Goal: Task Accomplishment & Management: Complete application form

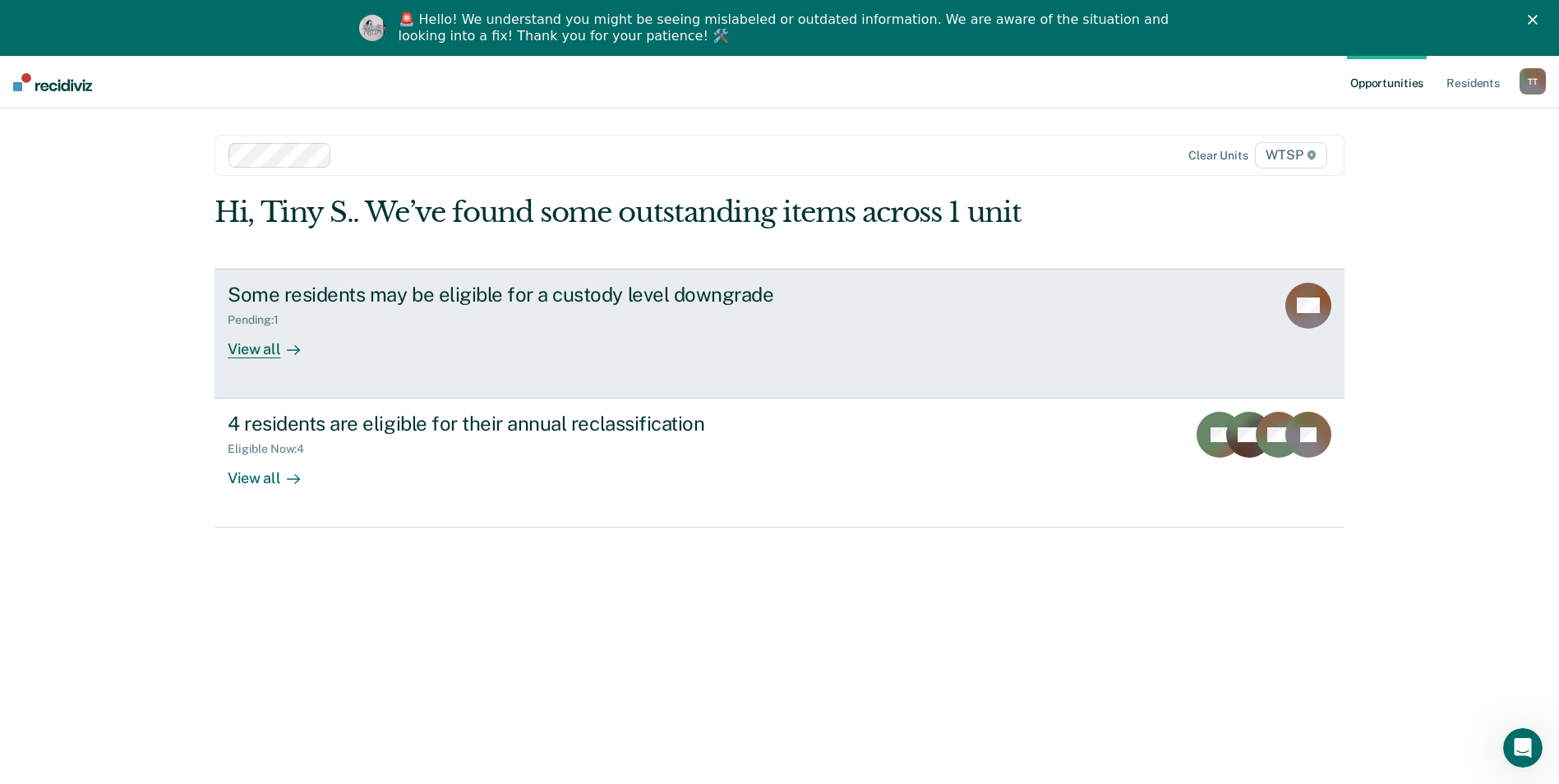
click at [1299, 303] on rect at bounding box center [1308, 305] width 46 height 46
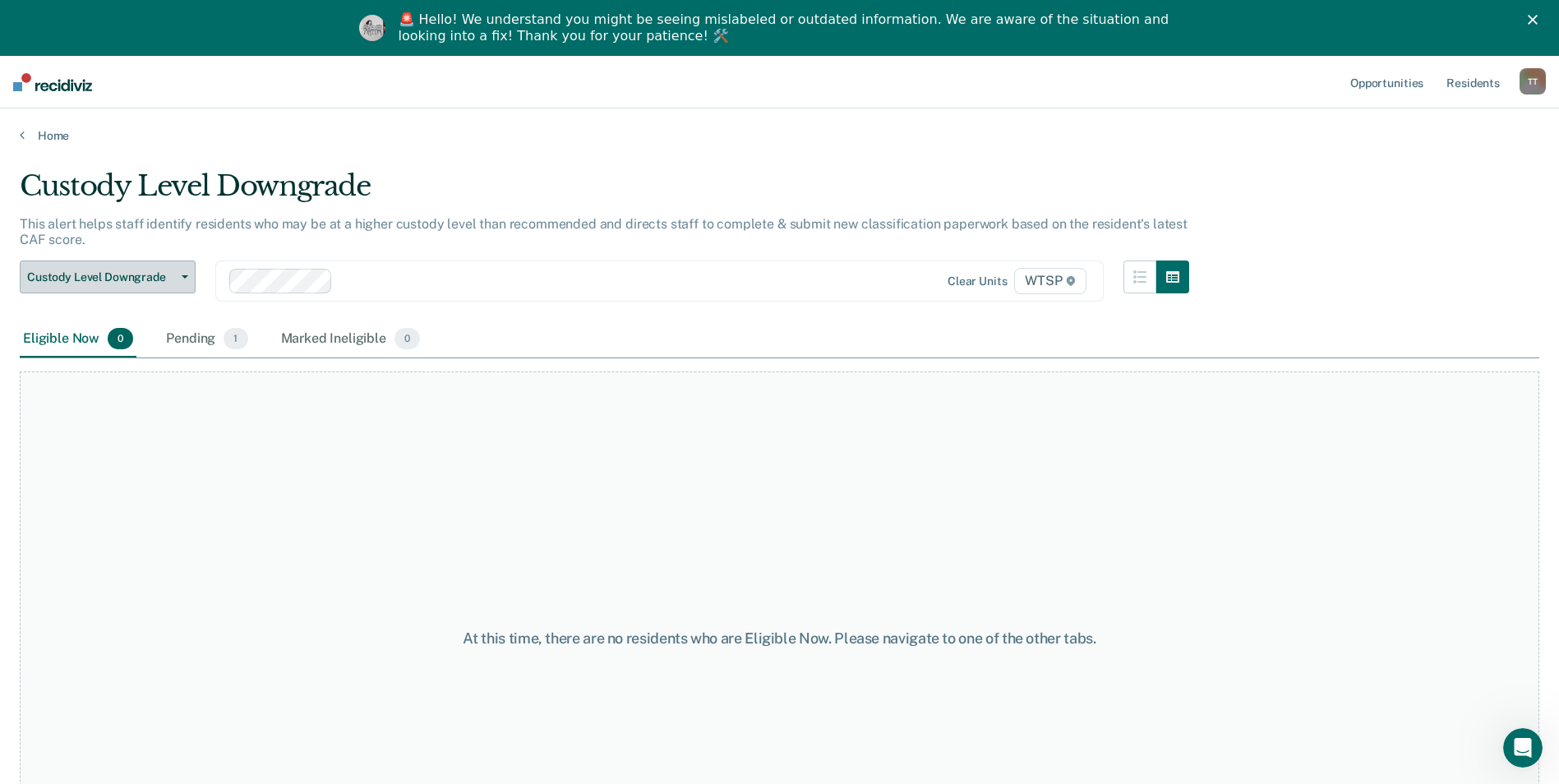
click at [182, 273] on button "Custody Level Downgrade" at bounding box center [108, 277] width 176 height 33
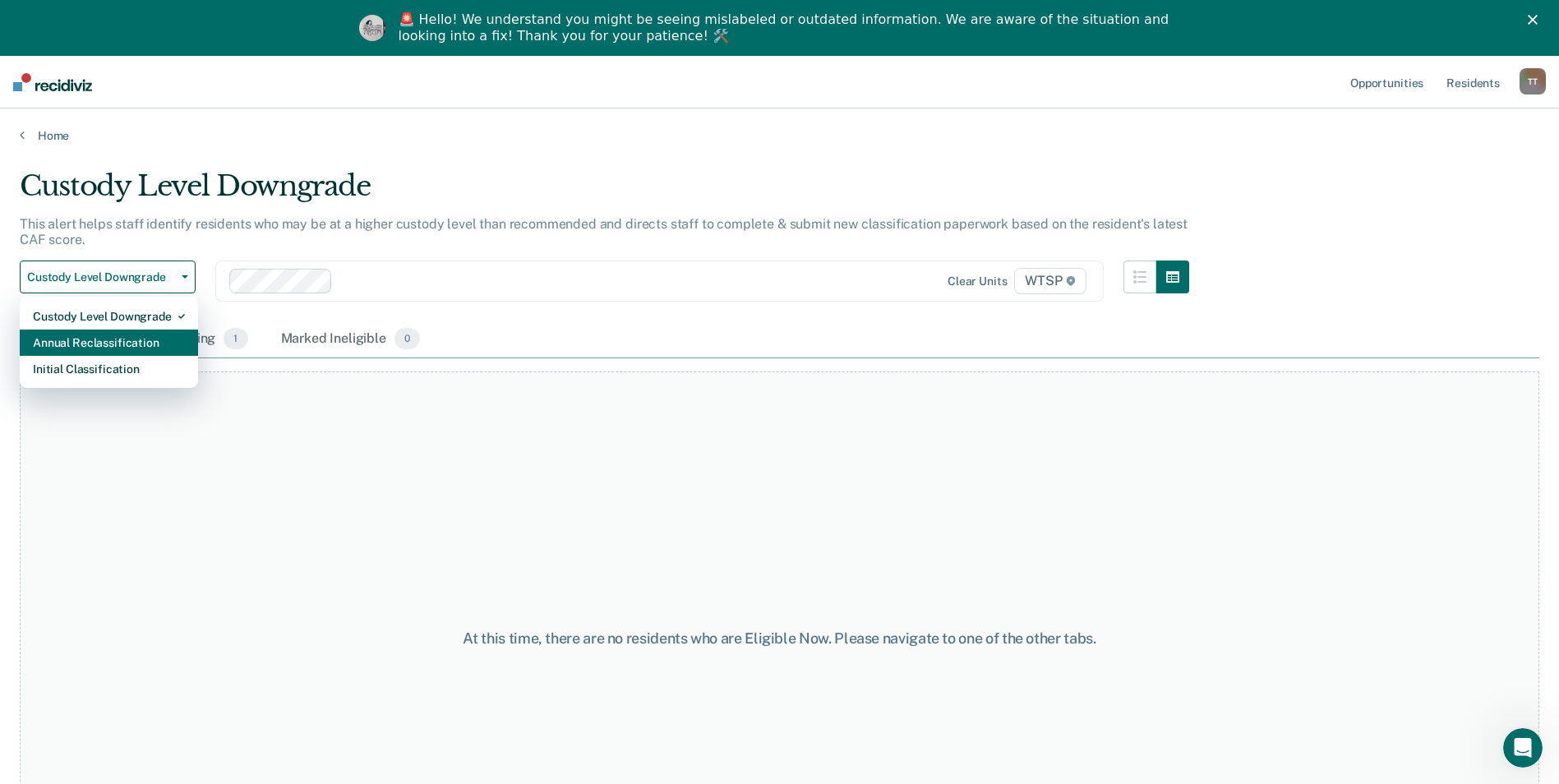
click at [142, 340] on div "Annual Reclassification" at bounding box center [108, 342] width 152 height 26
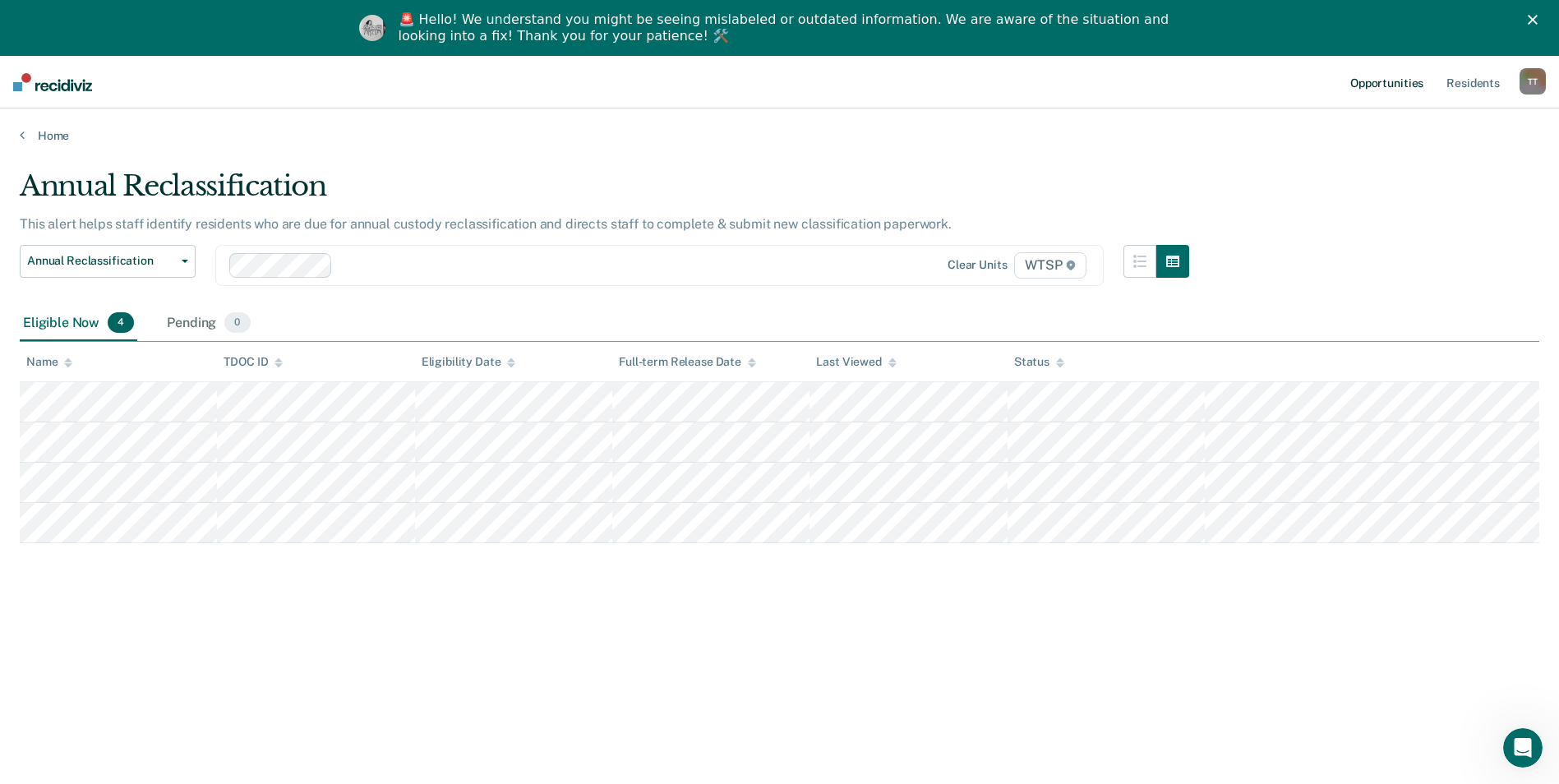
click at [1390, 82] on link "Opportunities" at bounding box center [1386, 83] width 80 height 53
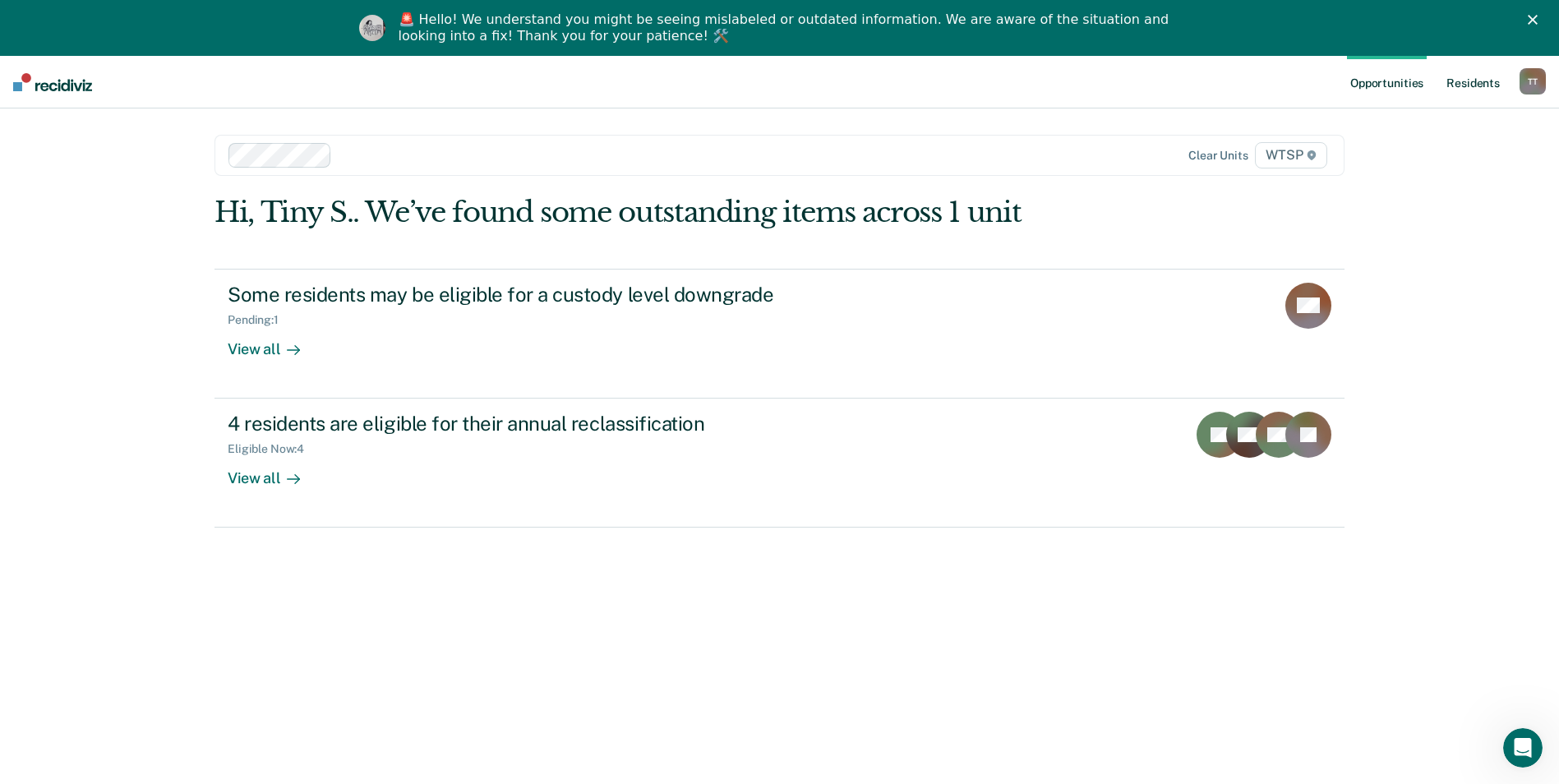
click at [1476, 82] on link "Resident s" at bounding box center [1473, 83] width 60 height 53
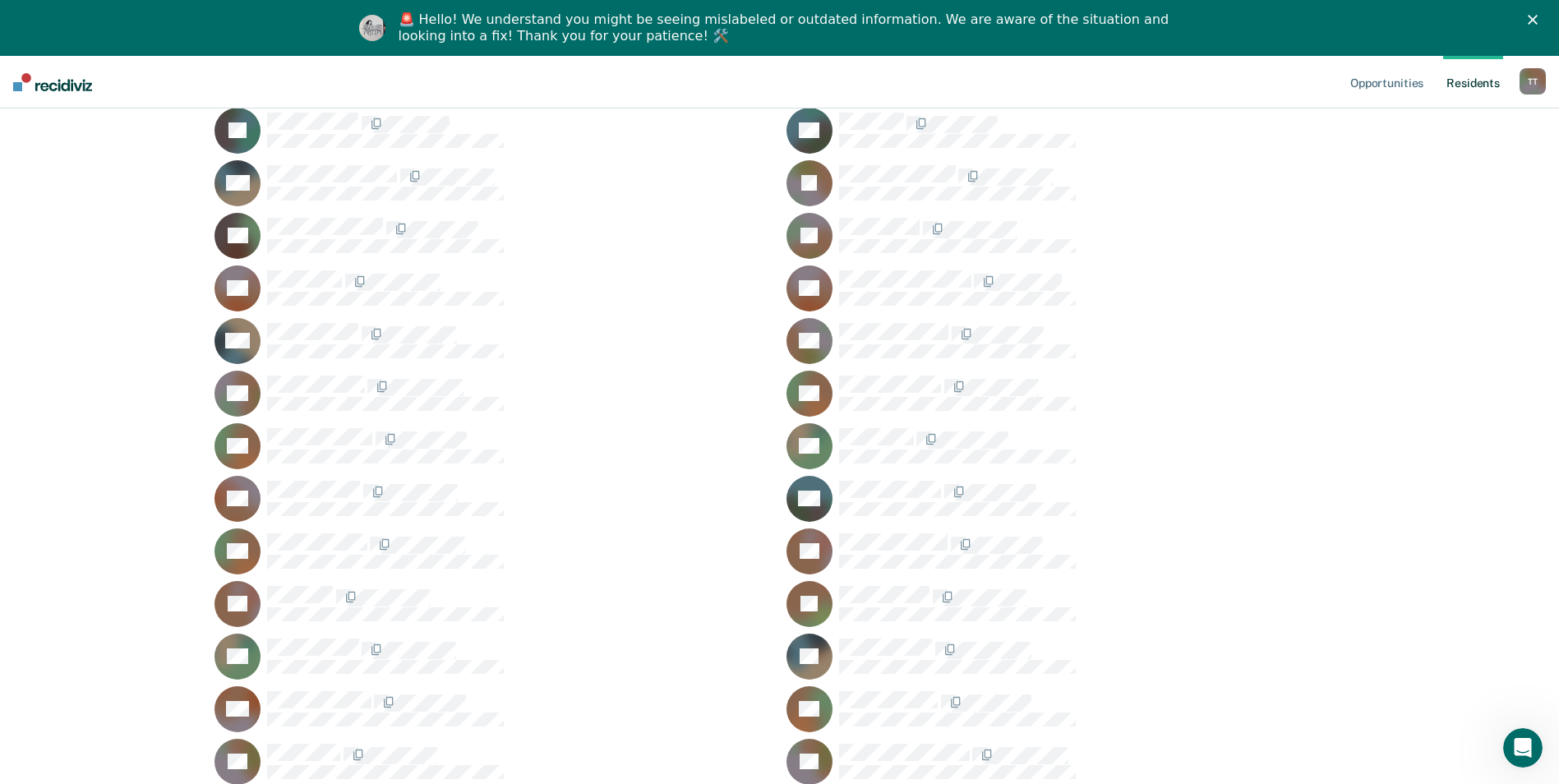
scroll to position [2383, 0]
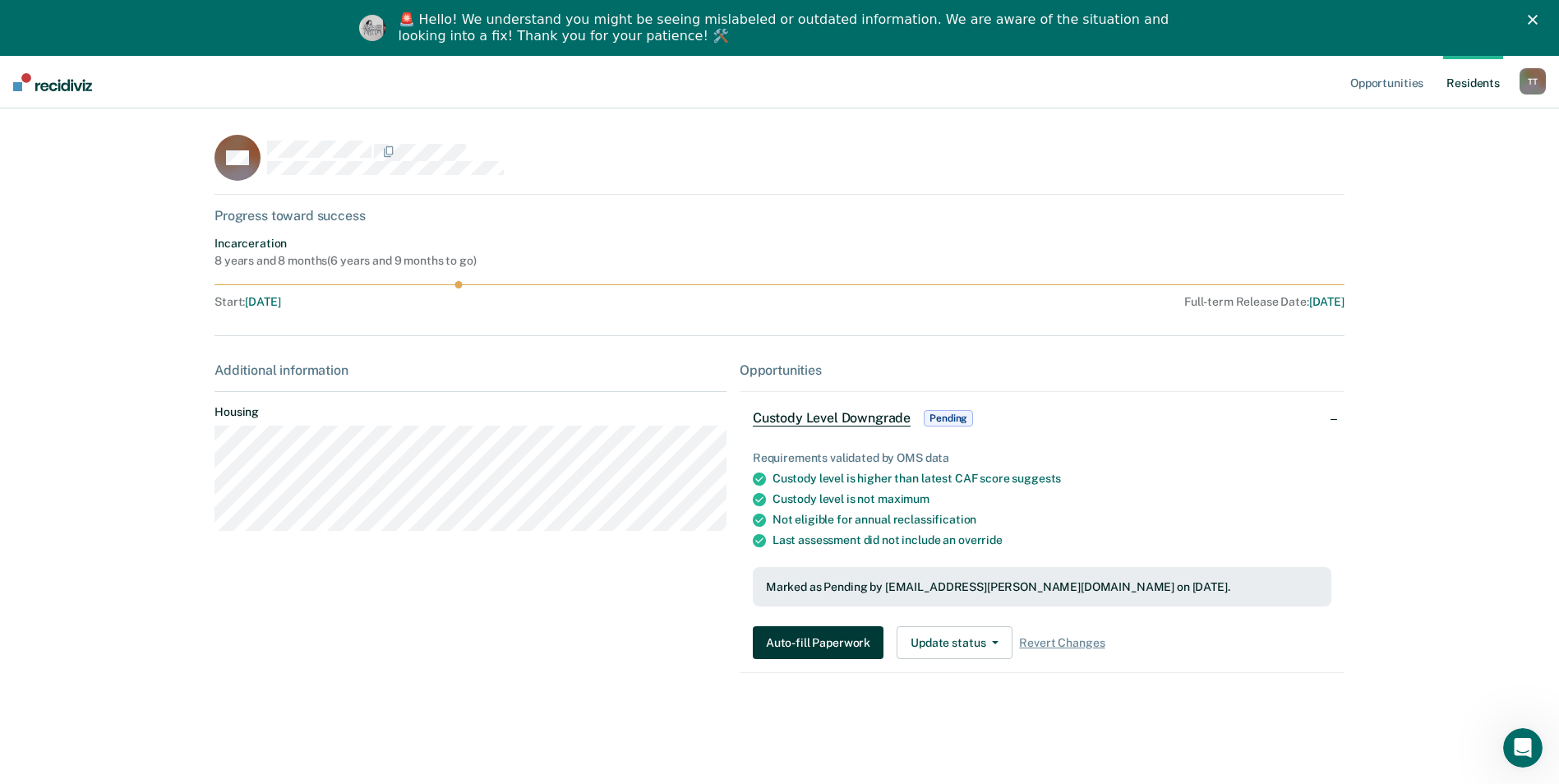
click at [817, 642] on button "Auto-fill Paperwork" at bounding box center [819, 642] width 131 height 33
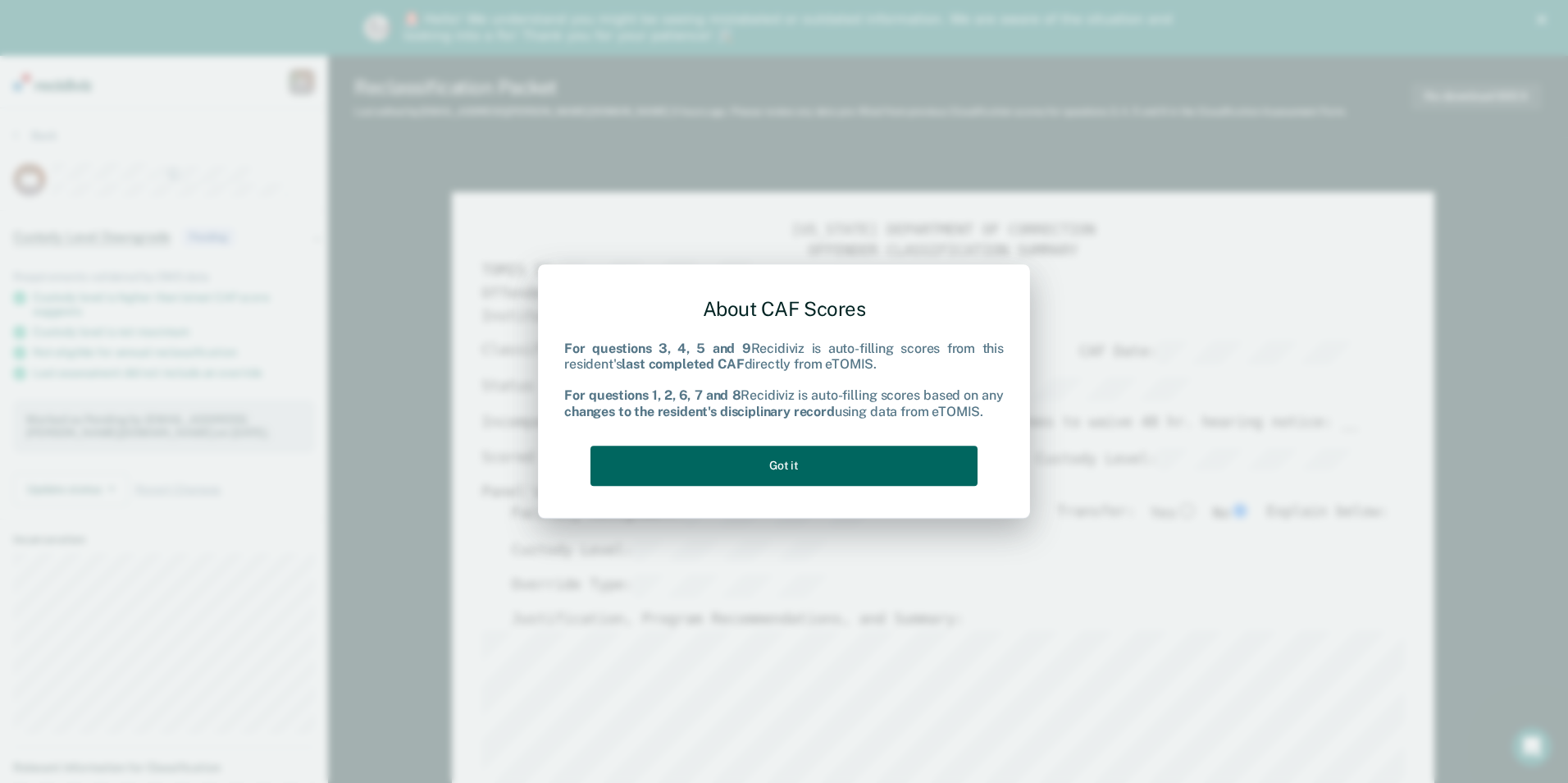
click at [810, 464] on button "Got it" at bounding box center [784, 465] width 387 height 40
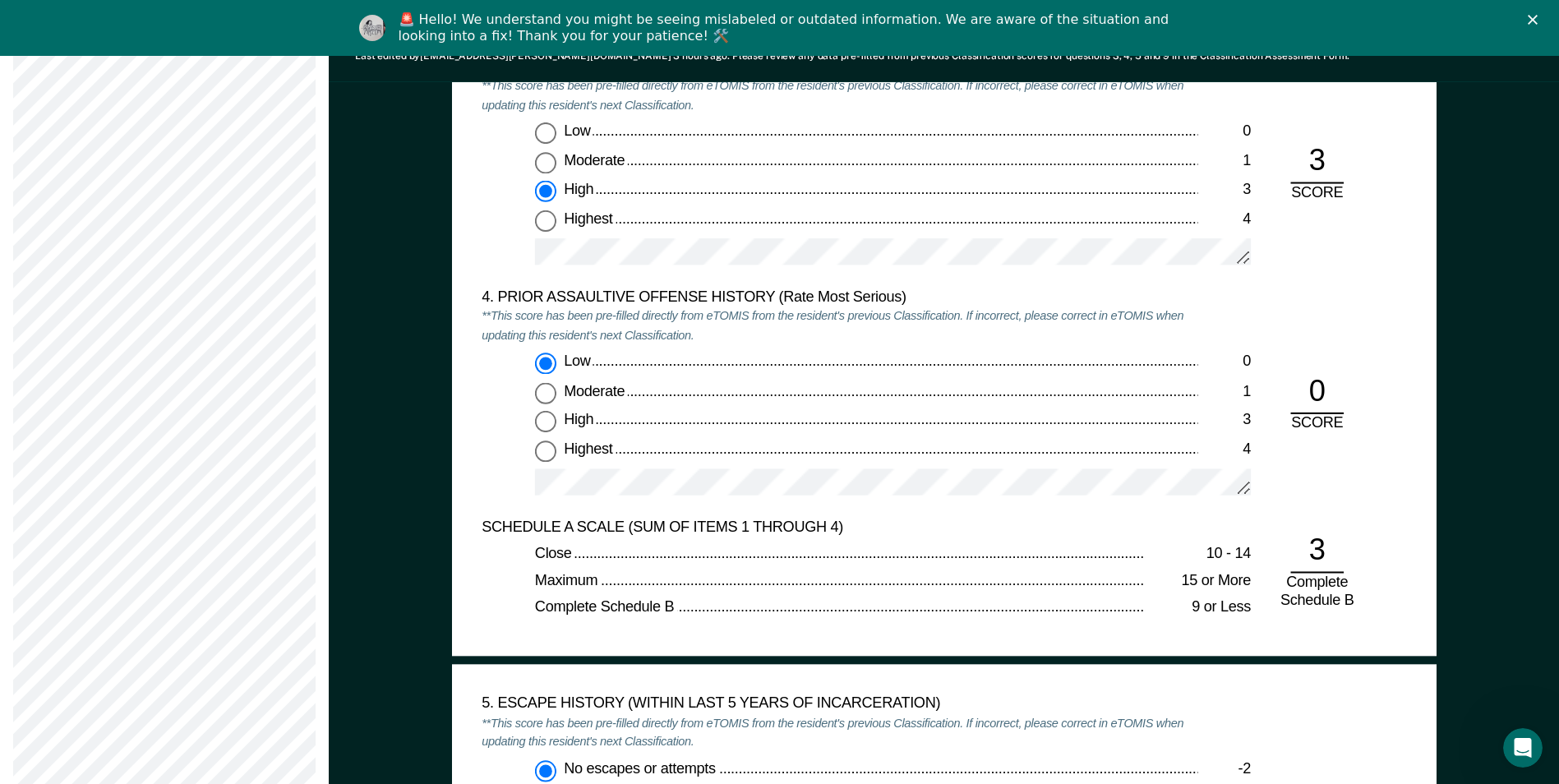
scroll to position [2547, 0]
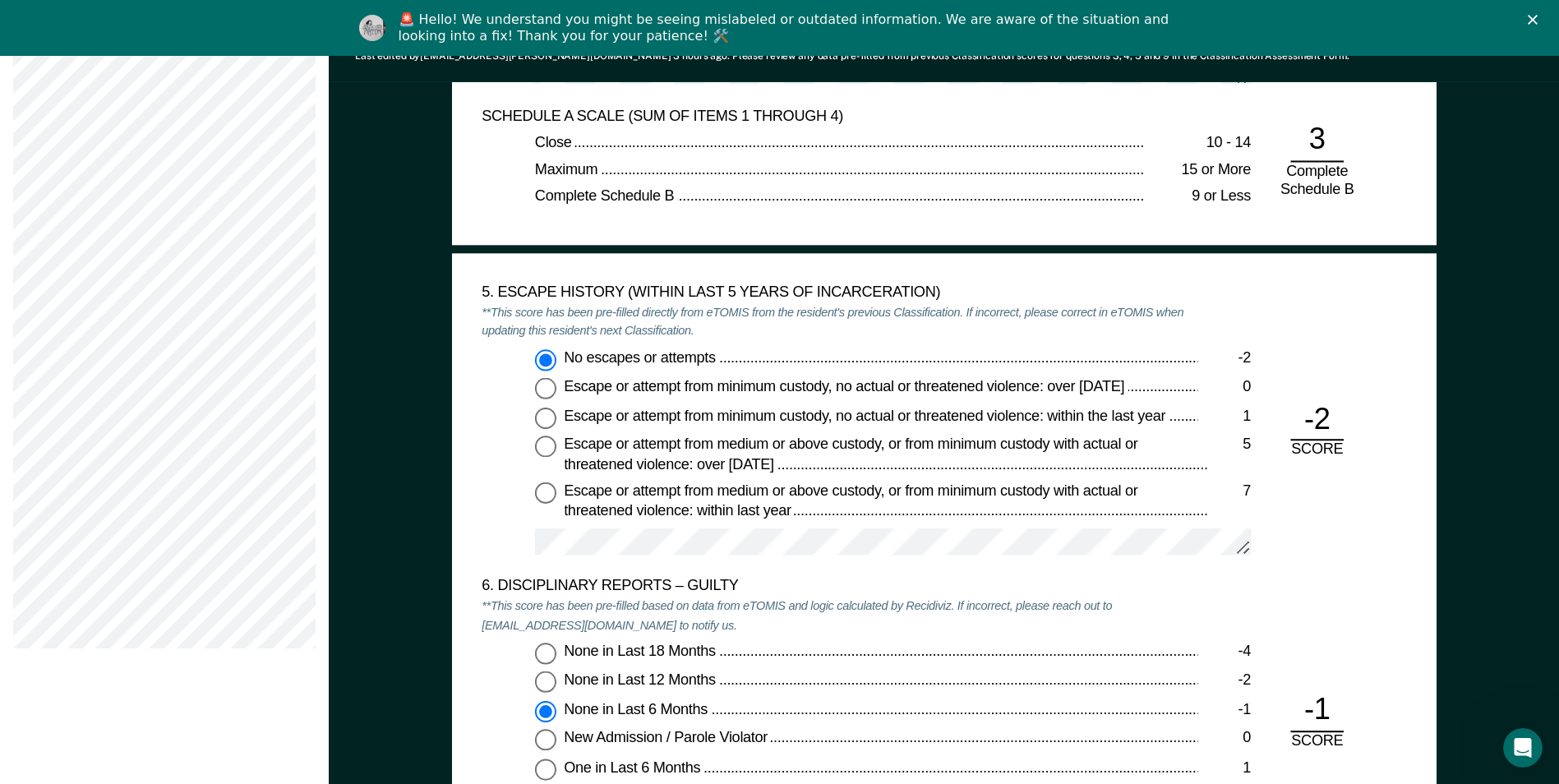
click at [546, 417] on input "Escape or attempt from minimum custody, no actual or threatened violence: withi…" at bounding box center [546, 418] width 22 height 22
type textarea "x"
radio input "false"
radio input "true"
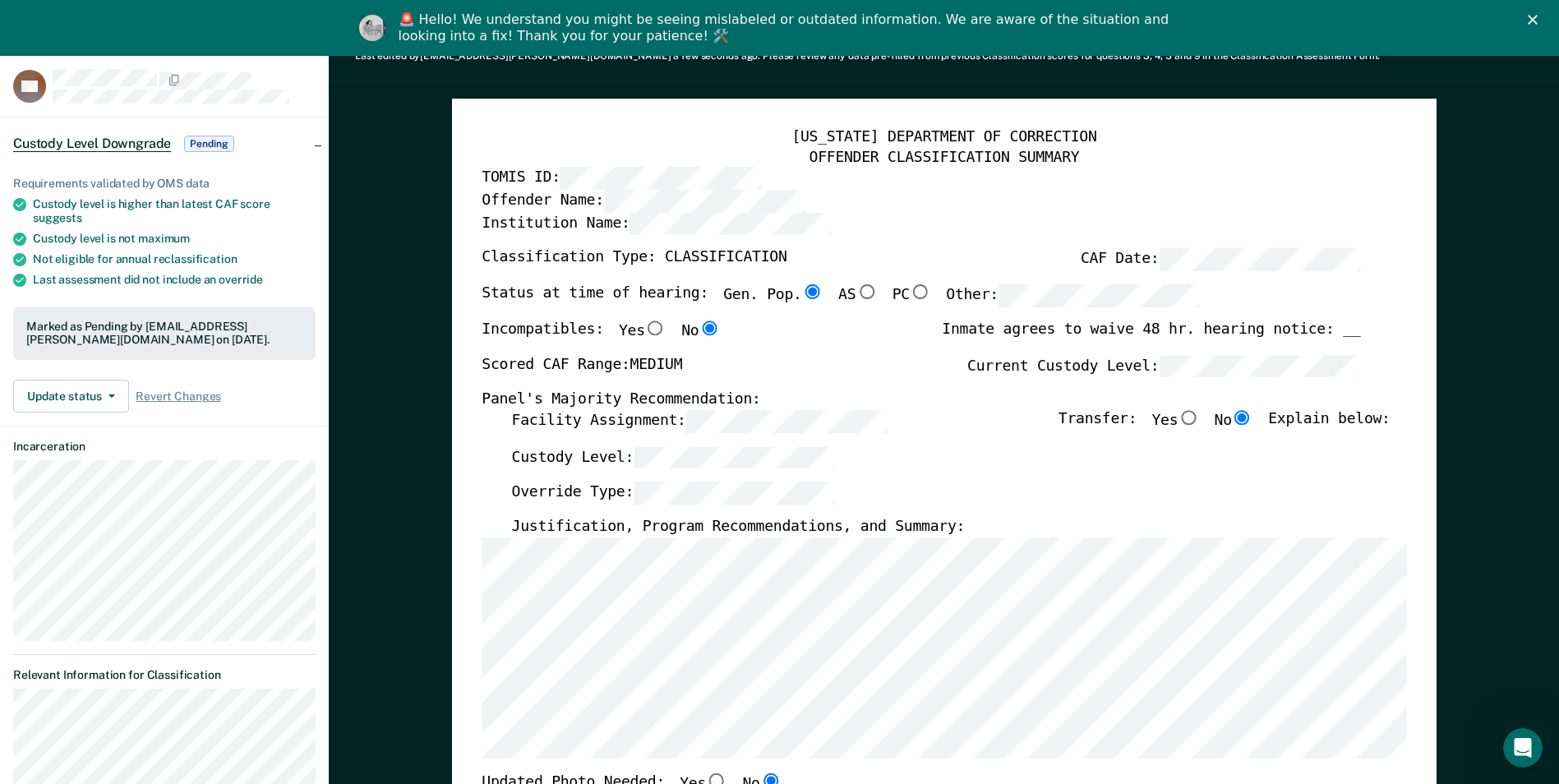
scroll to position [0, 0]
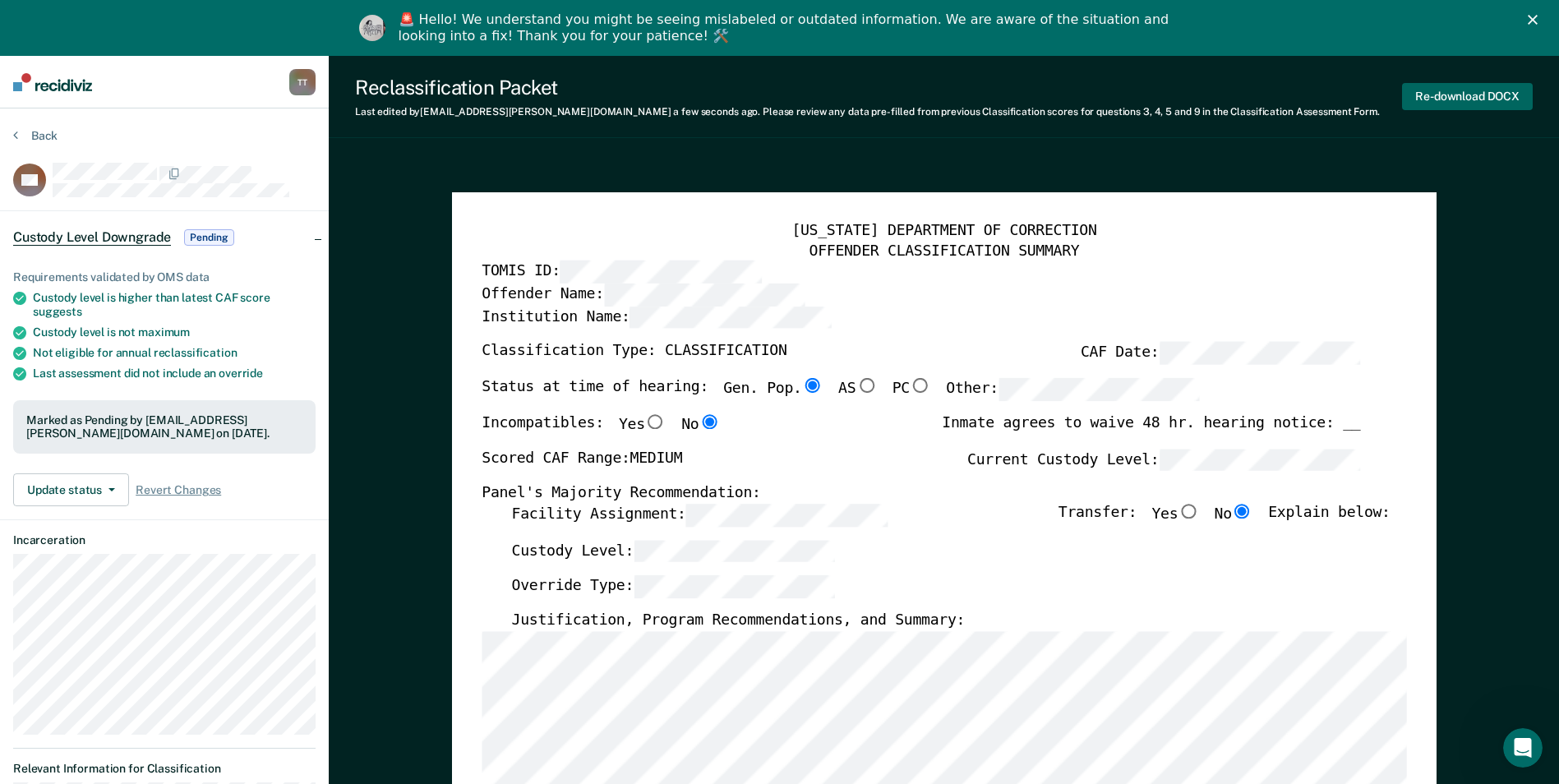
click at [1467, 92] on button "Re-download DOCX" at bounding box center [1467, 96] width 131 height 27
type textarea "x"
click at [1474, 94] on button "Re-download DOCX" at bounding box center [1467, 96] width 131 height 27
